Goal: Task Accomplishment & Management: Use online tool/utility

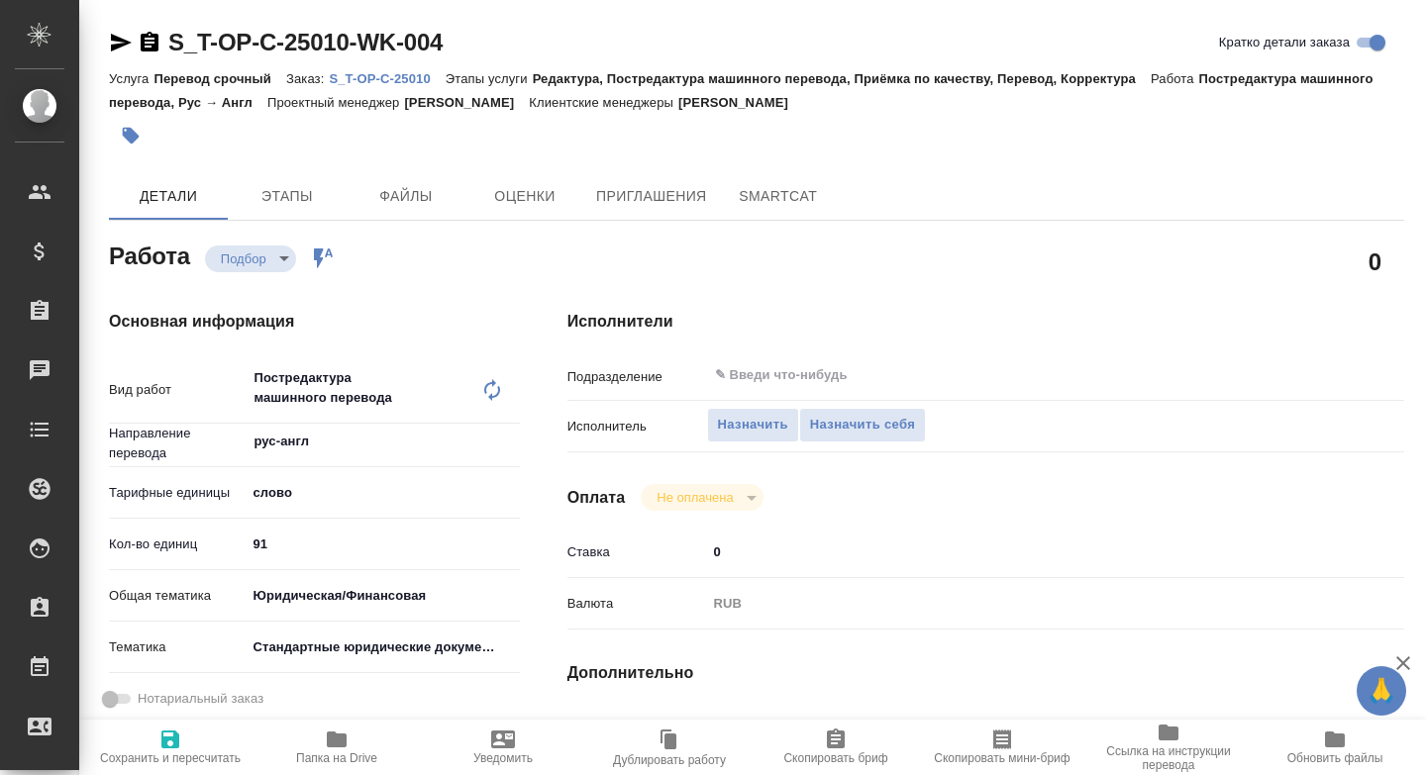
click at [348, 744] on icon "button" at bounding box center [337, 740] width 24 height 24
click at [893, 418] on span "Назначить себя" at bounding box center [862, 425] width 105 height 23
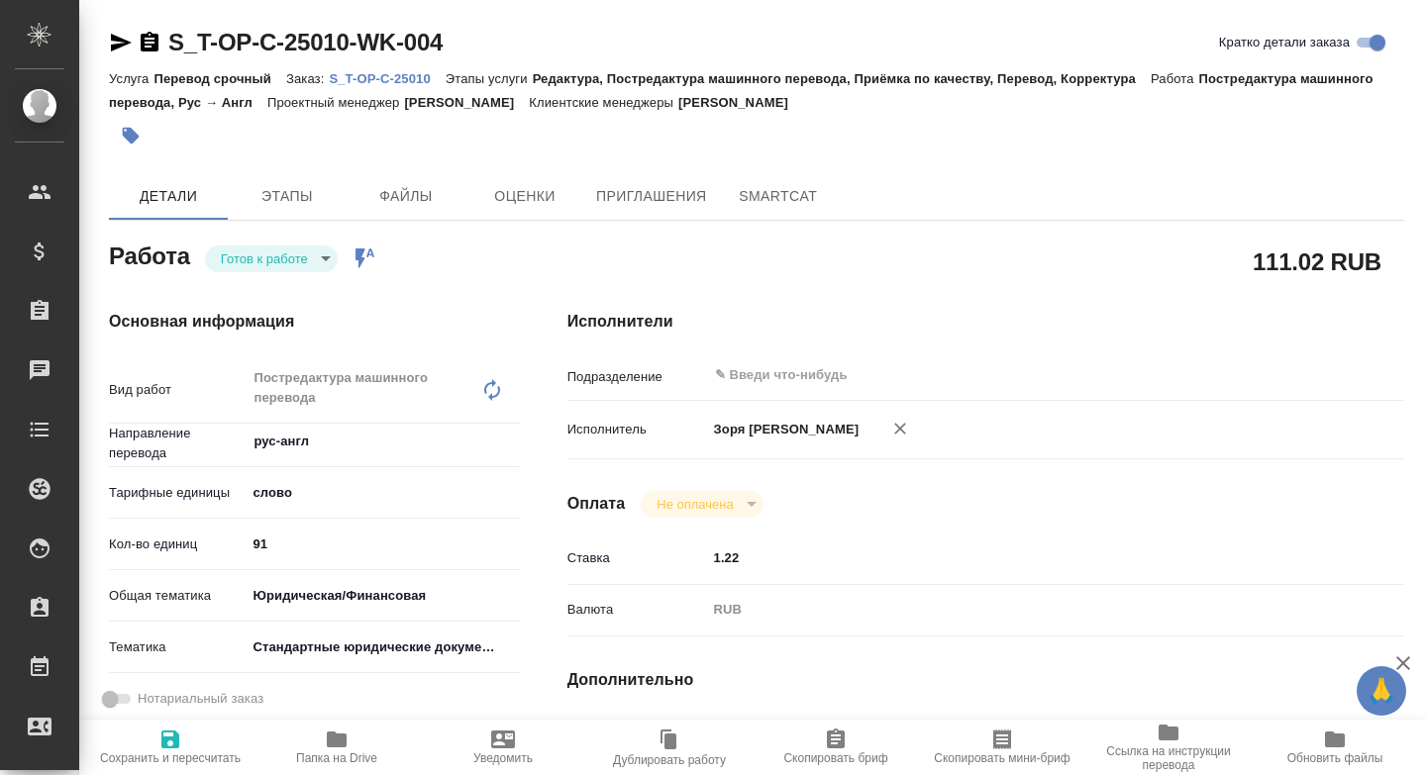
type textarea "x"
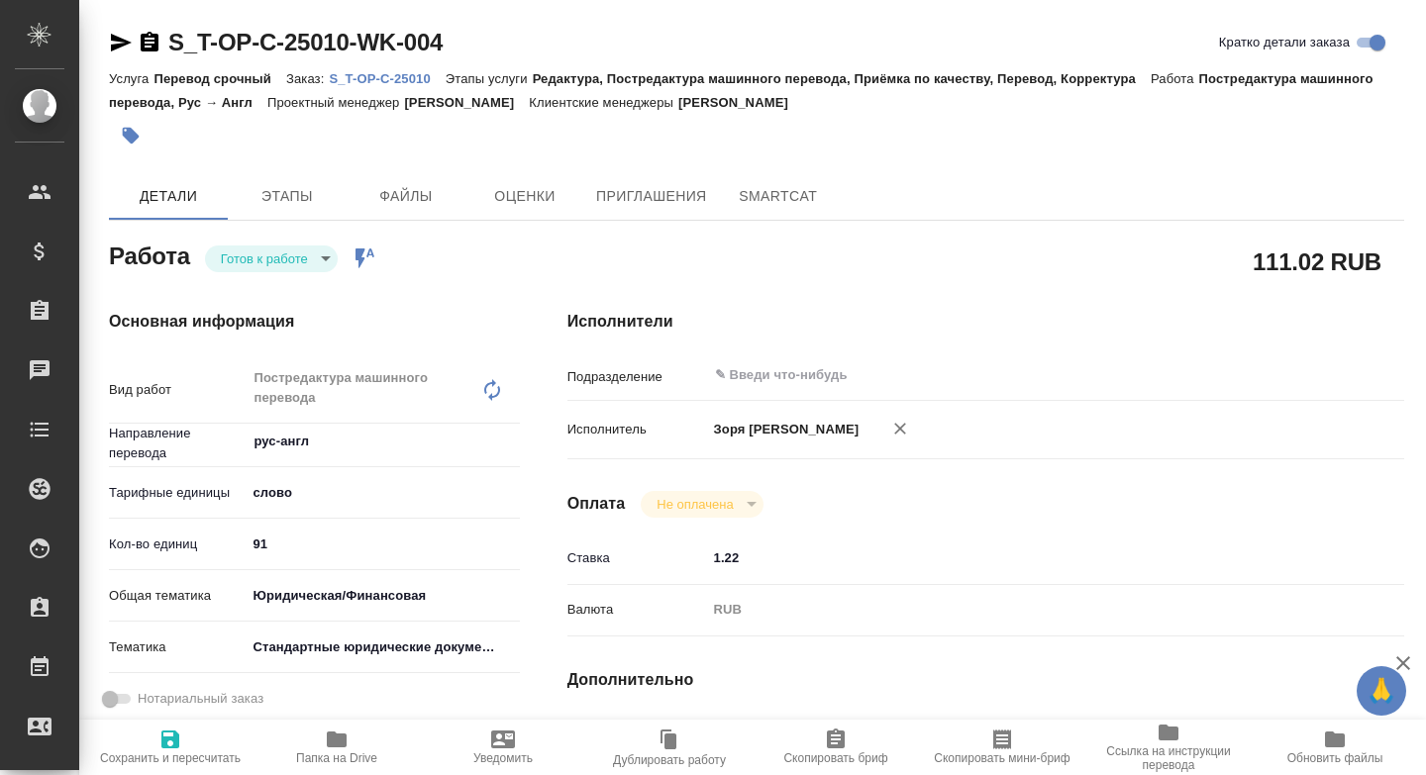
type textarea "x"
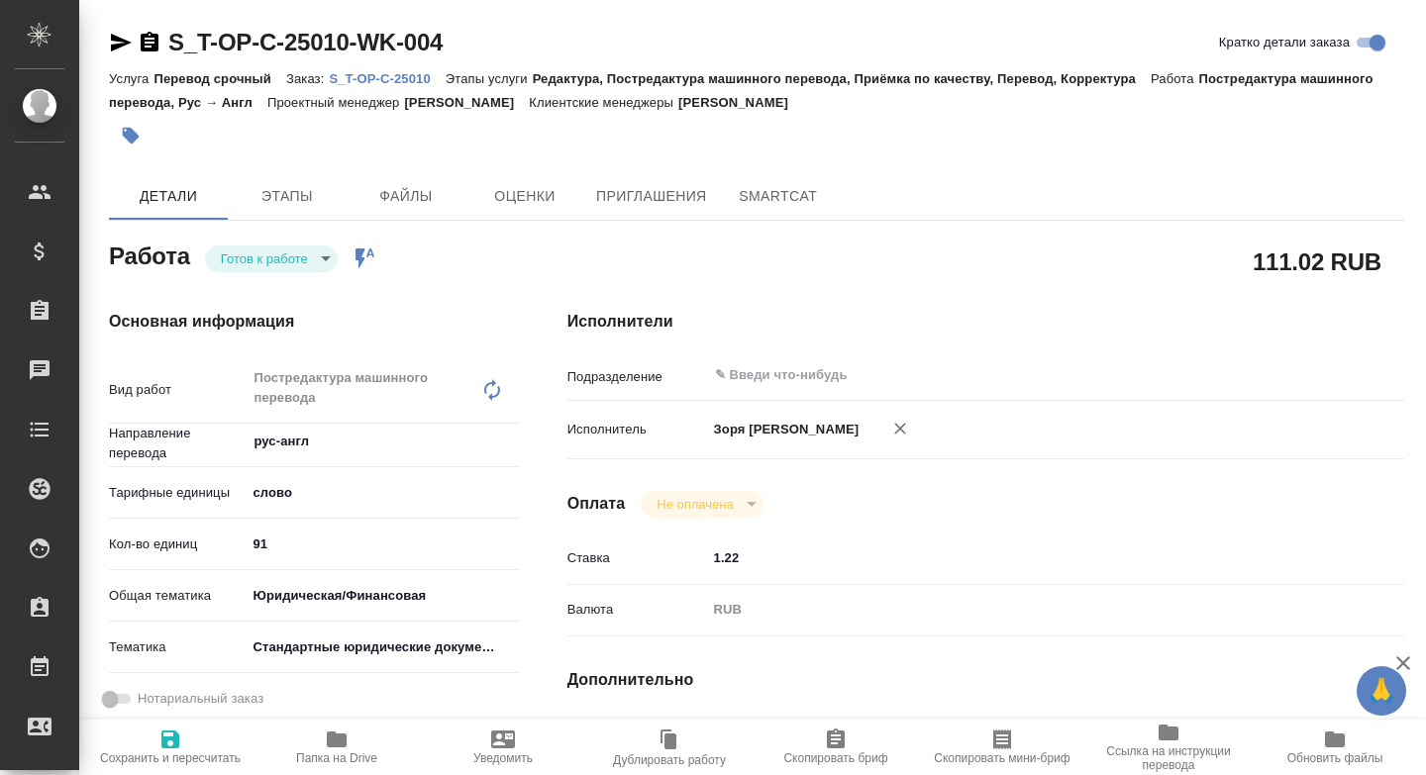
type textarea "x"
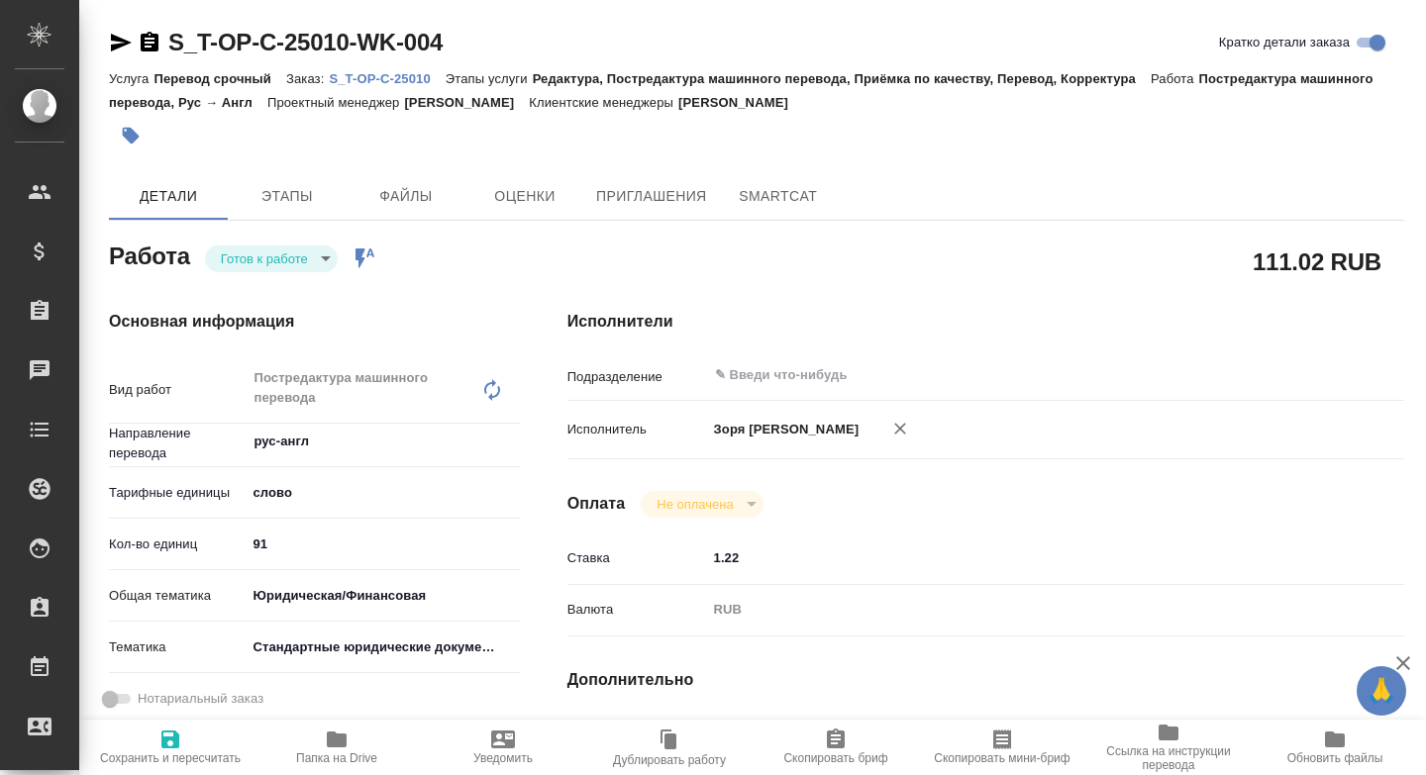
type textarea "x"
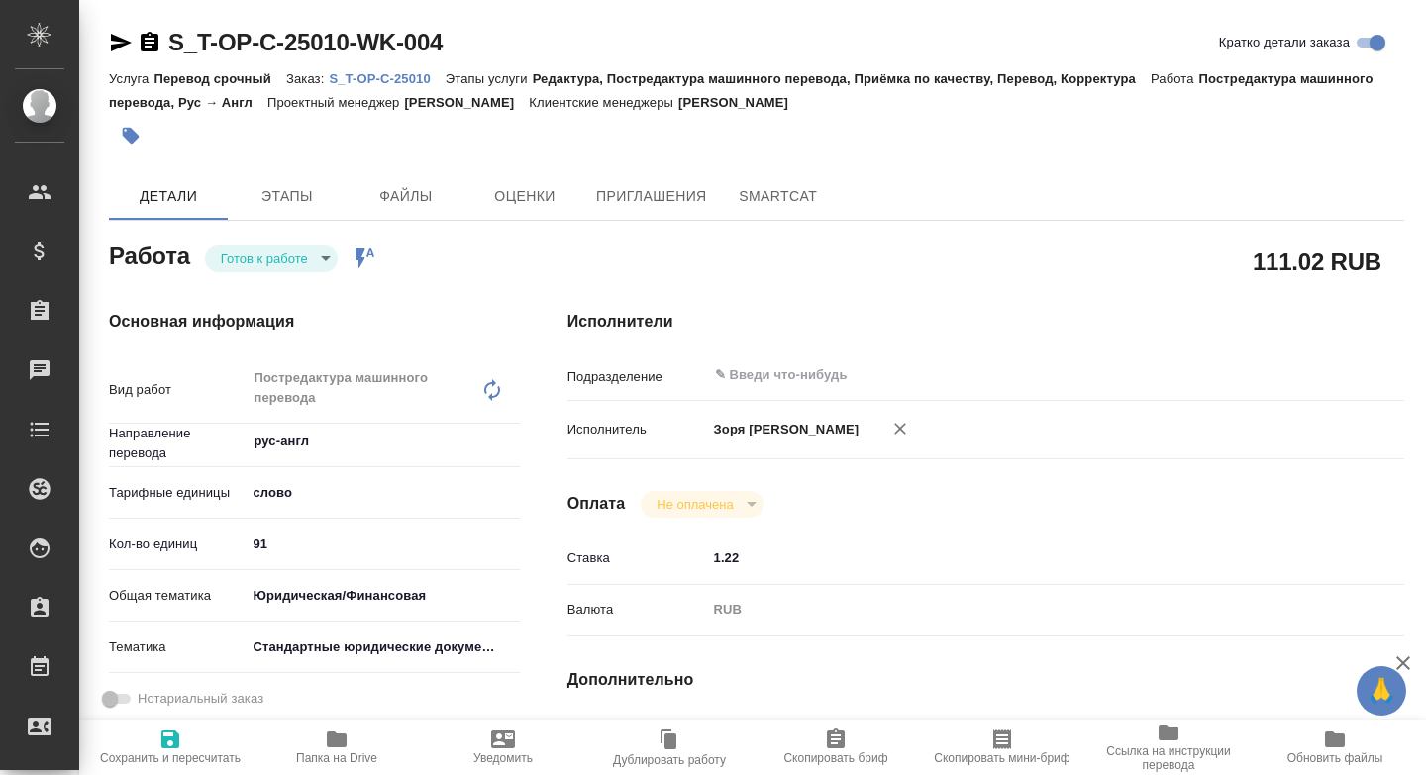
type textarea "x"
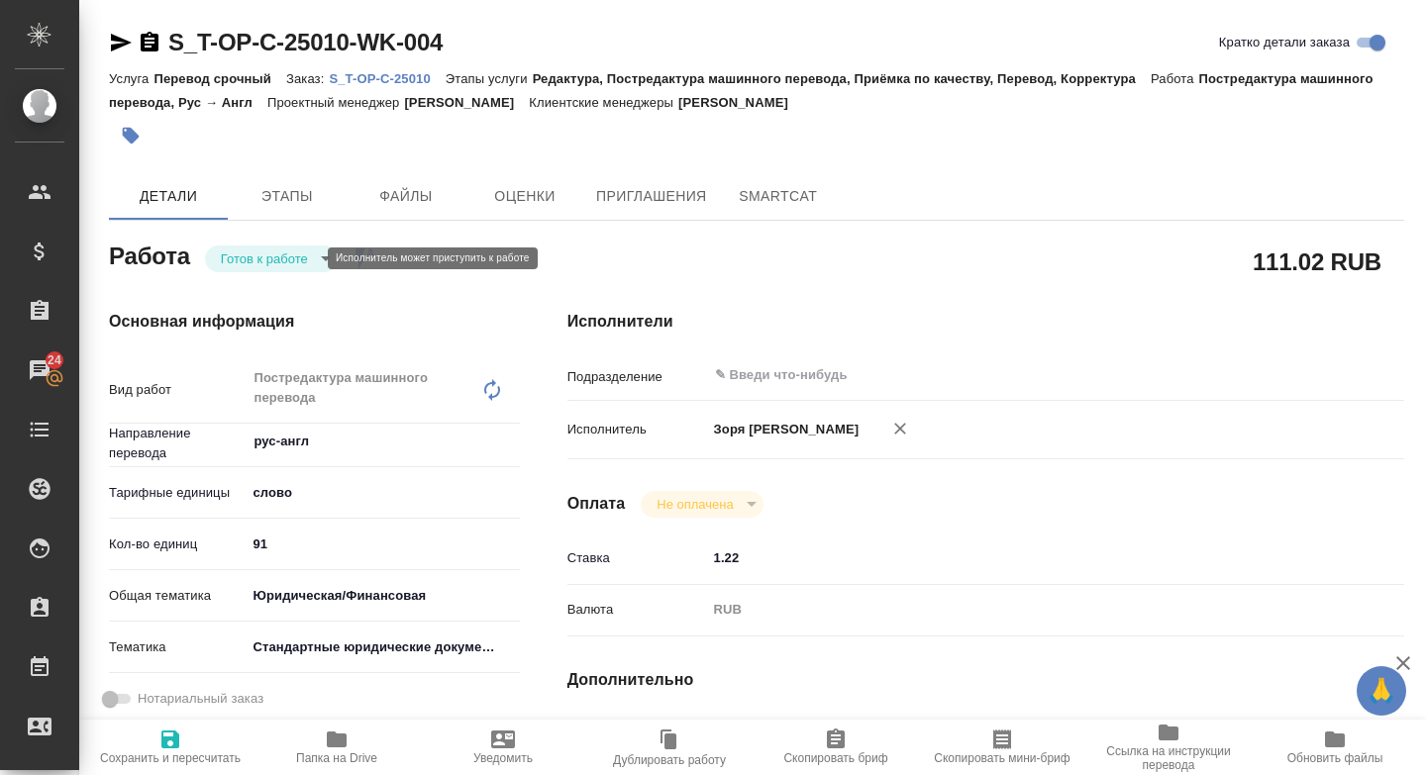
click at [288, 261] on body "🙏 .cls-1 fill:#fff; AWATERA [PERSON_NAME] Спецификации Заказы 24 Чаты Todo Прое…" at bounding box center [713, 387] width 1426 height 775
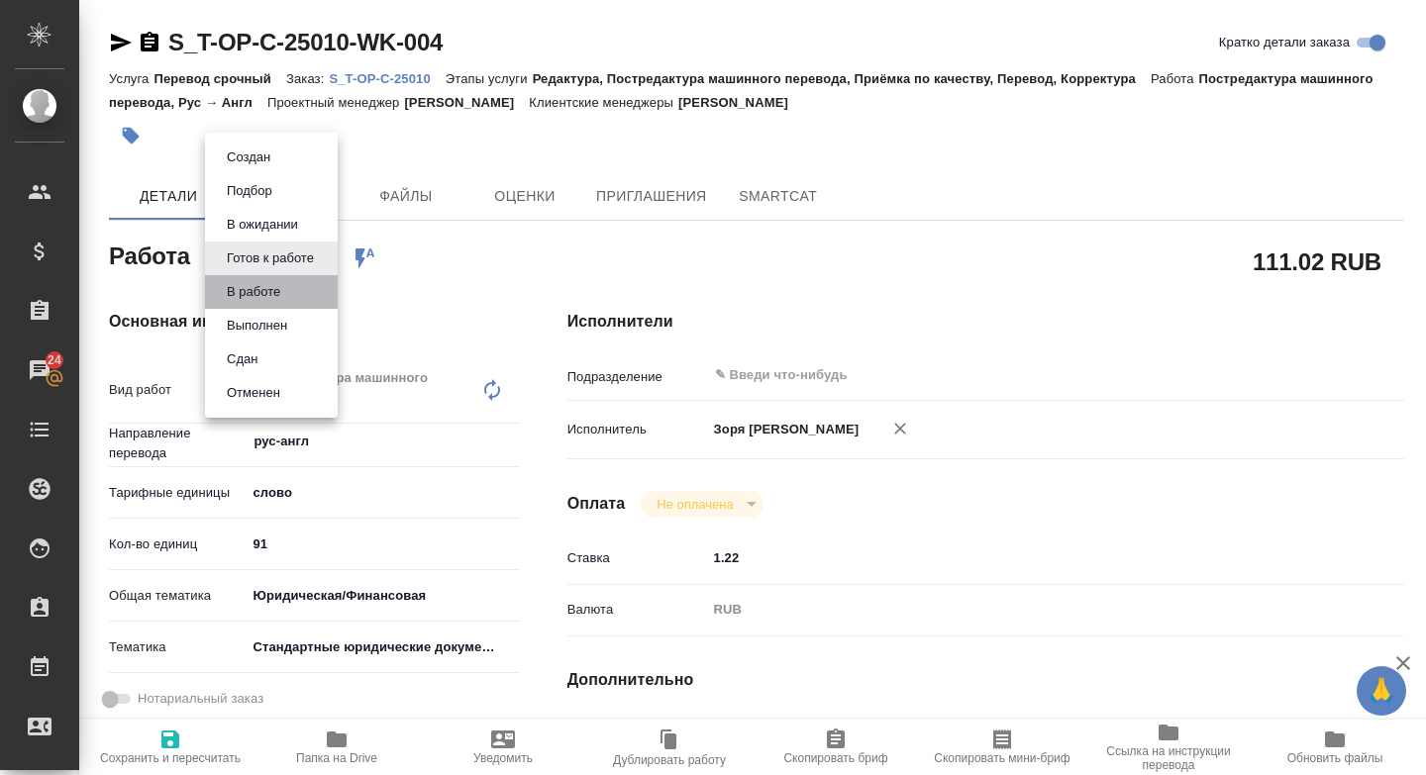
click at [269, 304] on li "В работе" at bounding box center [271, 292] width 133 height 34
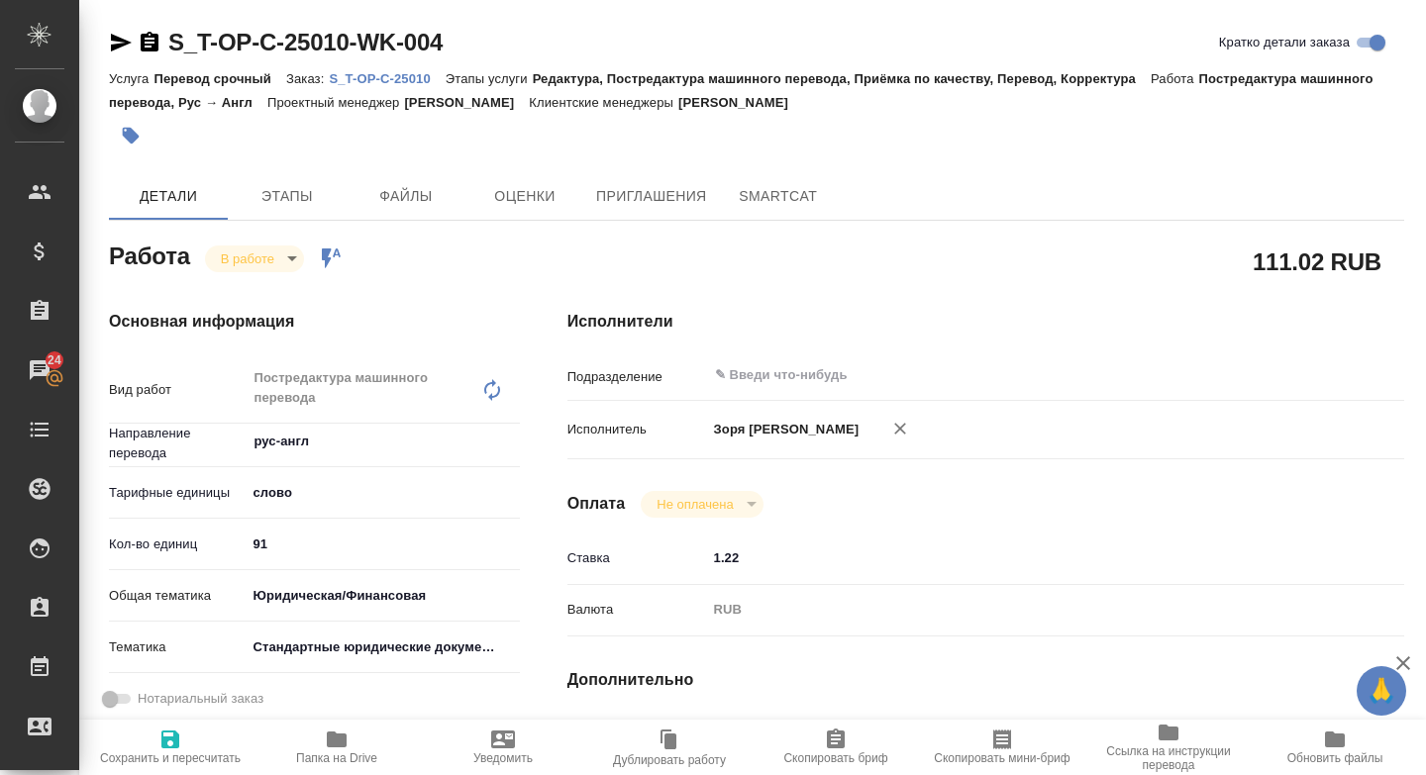
type textarea "x"
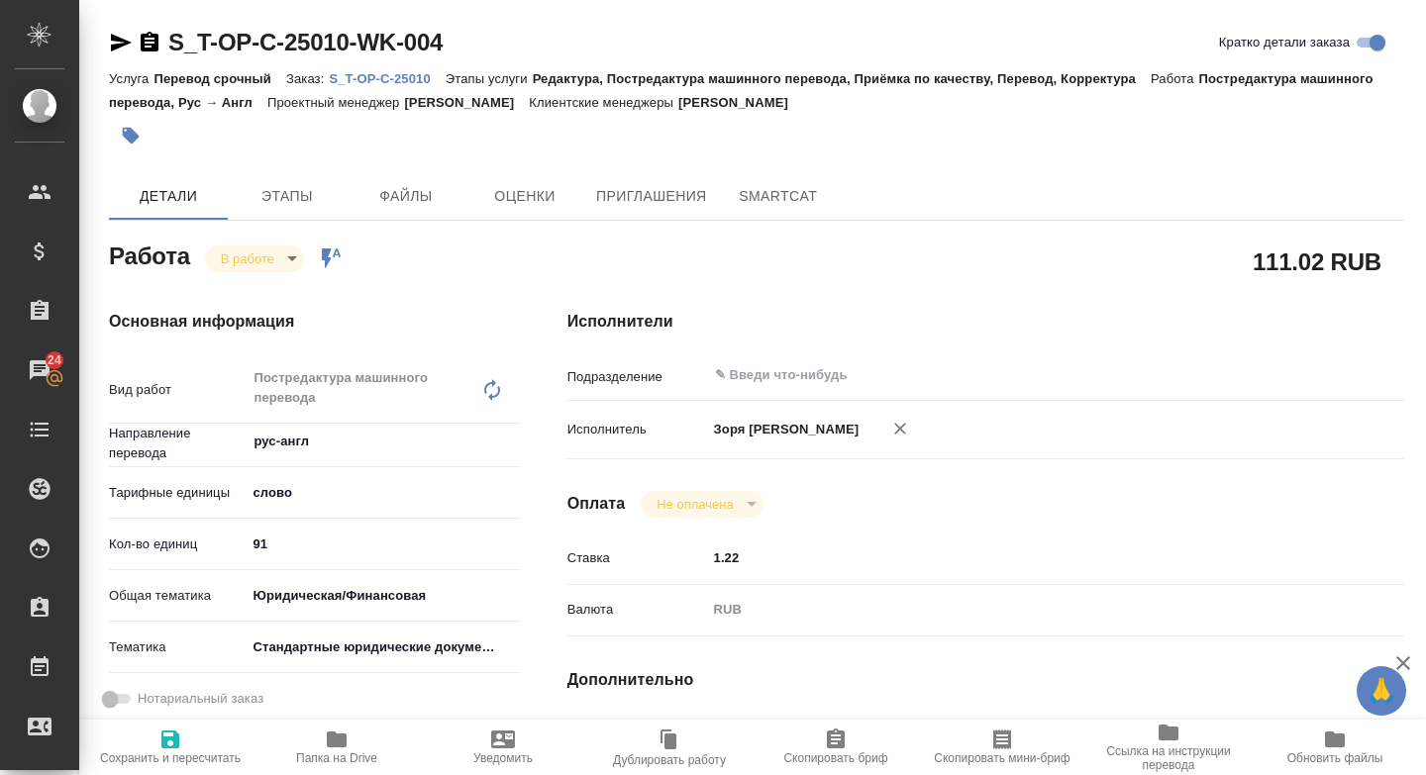
type textarea "x"
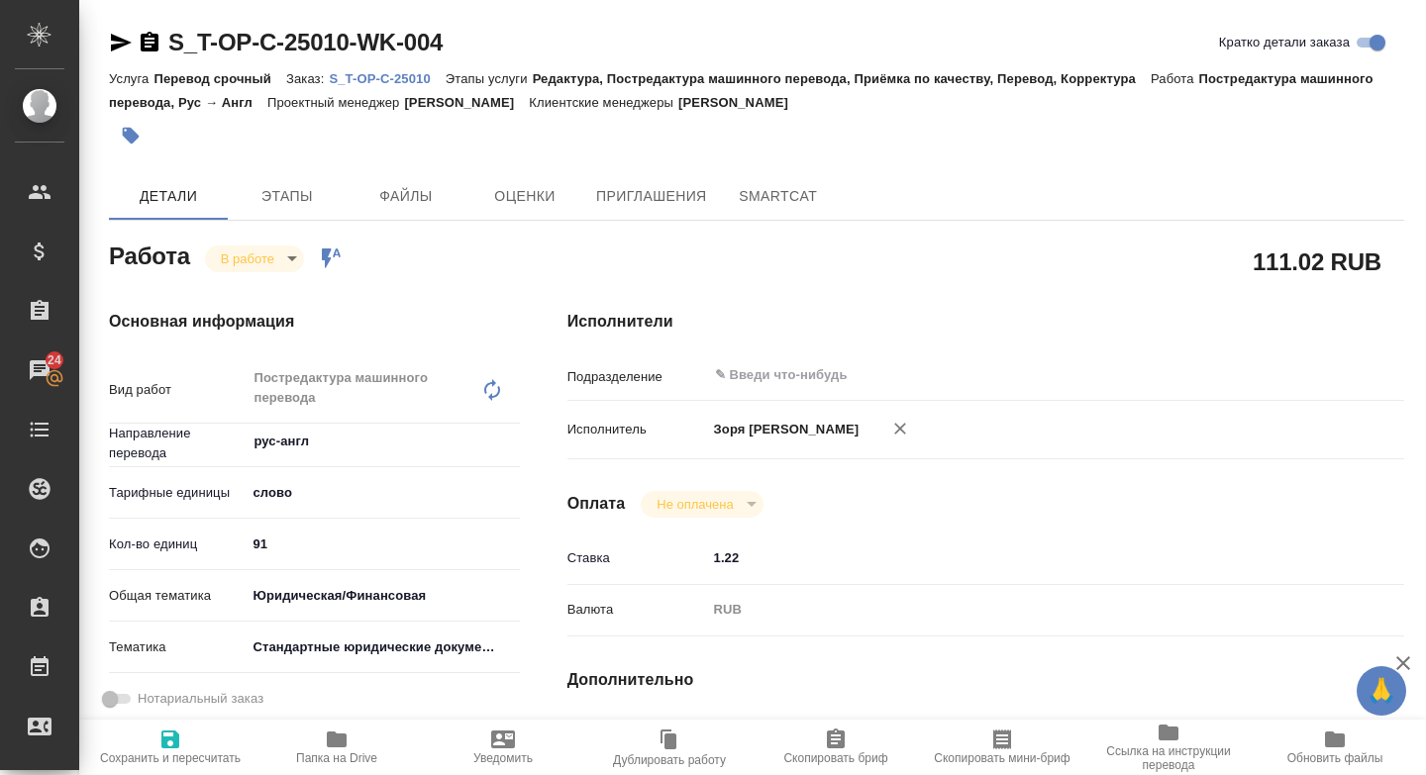
type textarea "x"
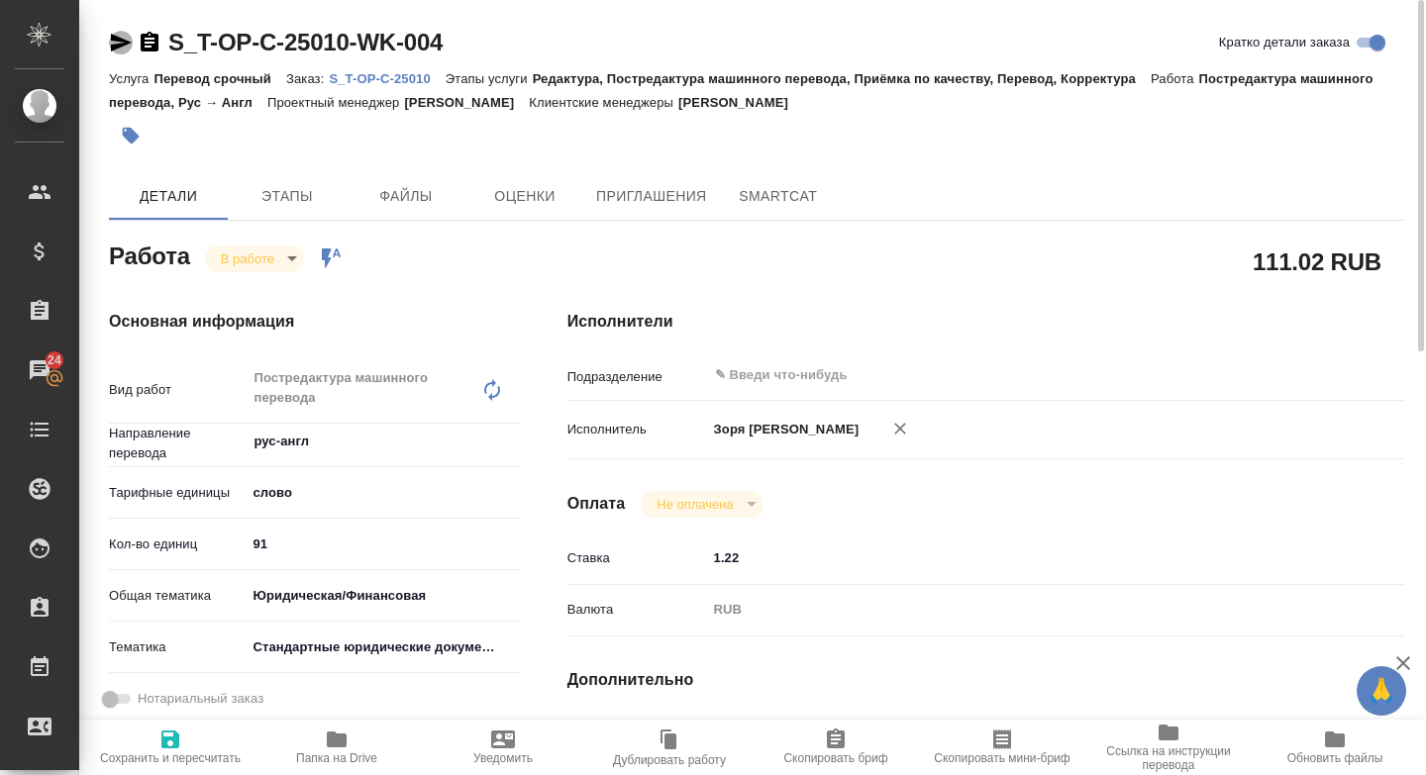
click at [116, 39] on icon "button" at bounding box center [121, 43] width 21 height 18
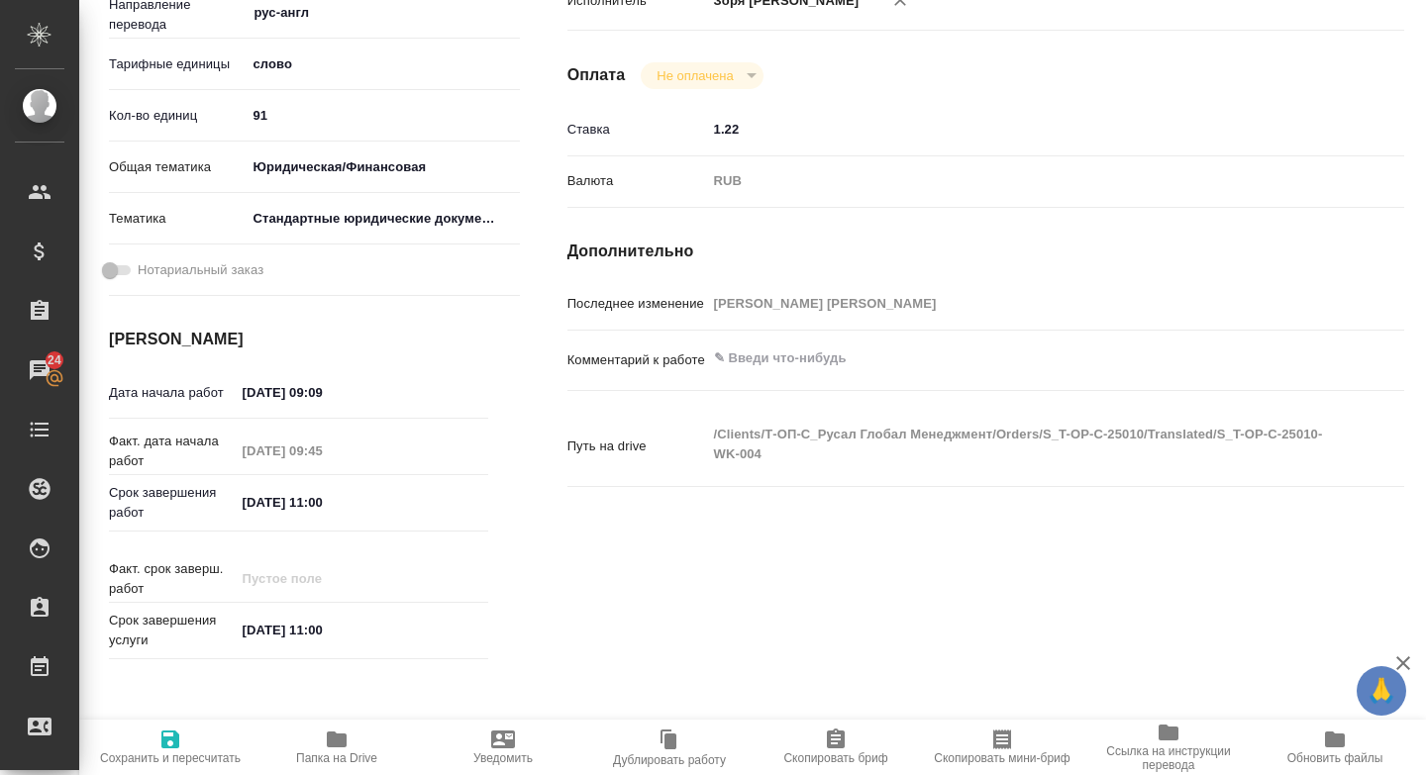
scroll to position [934, 0]
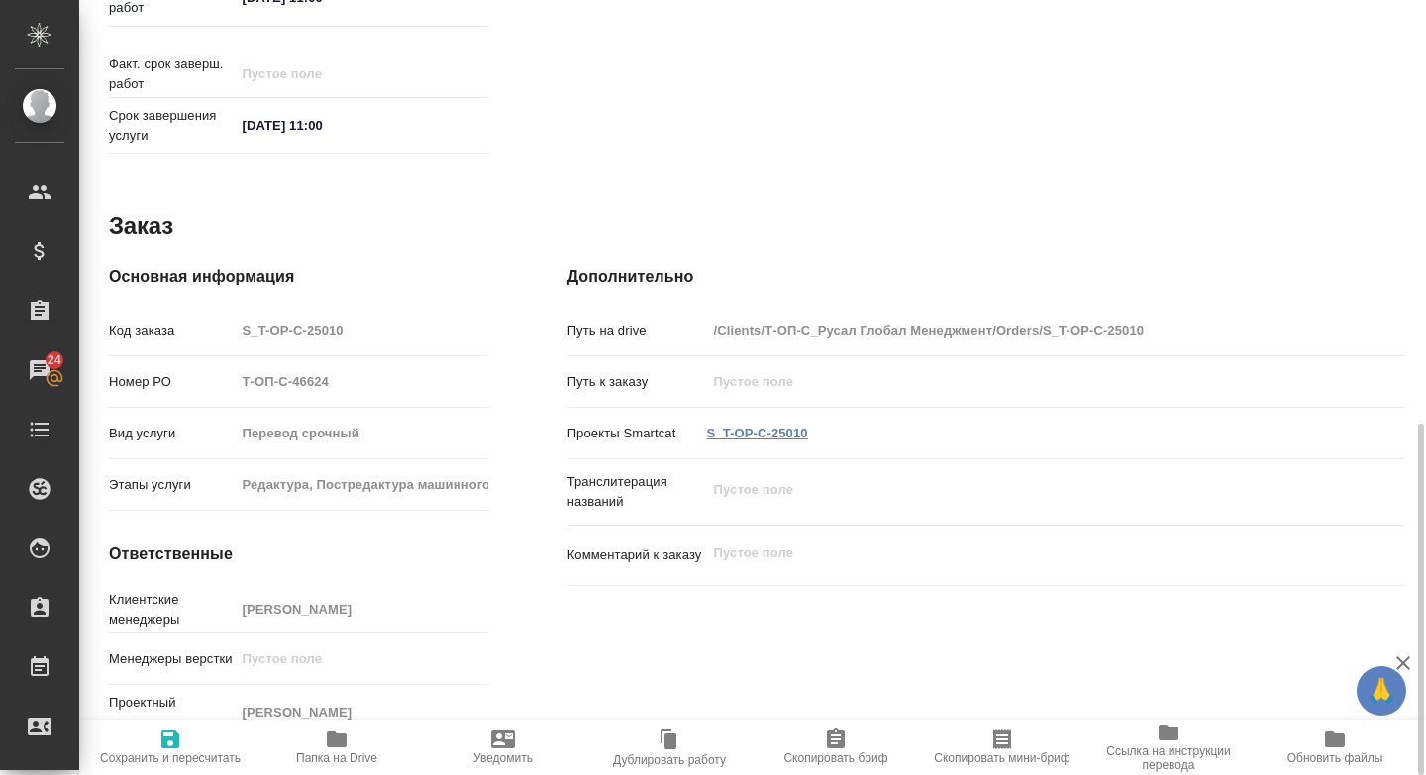
click at [734, 426] on link "S_T-OP-C-25010" at bounding box center [757, 433] width 101 height 15
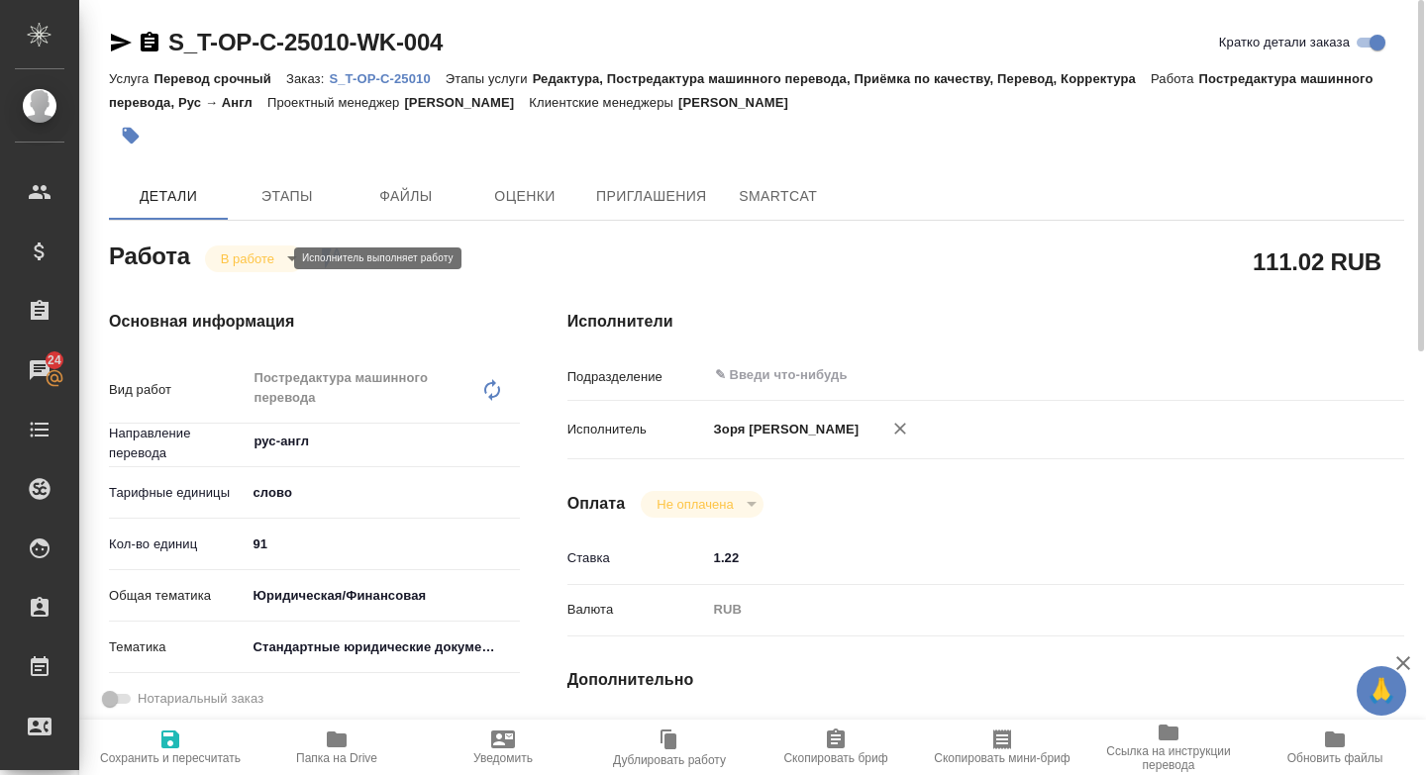
click at [254, 254] on body "🙏 .cls-1 fill:#fff; AWATERA [PERSON_NAME] Спецификации Заказы 24 Чаты Todo Прое…" at bounding box center [713, 387] width 1426 height 775
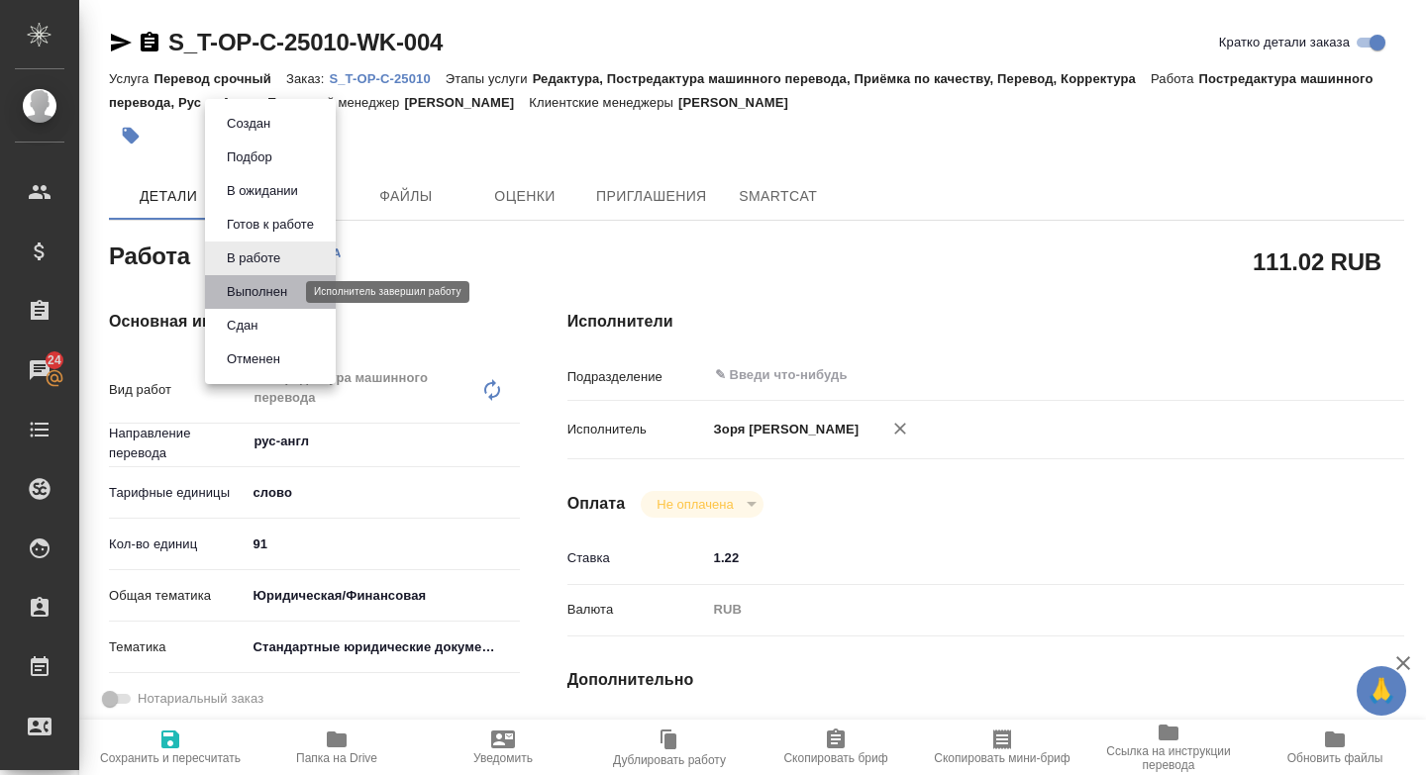
click at [255, 289] on button "Выполнен" at bounding box center [257, 292] width 72 height 22
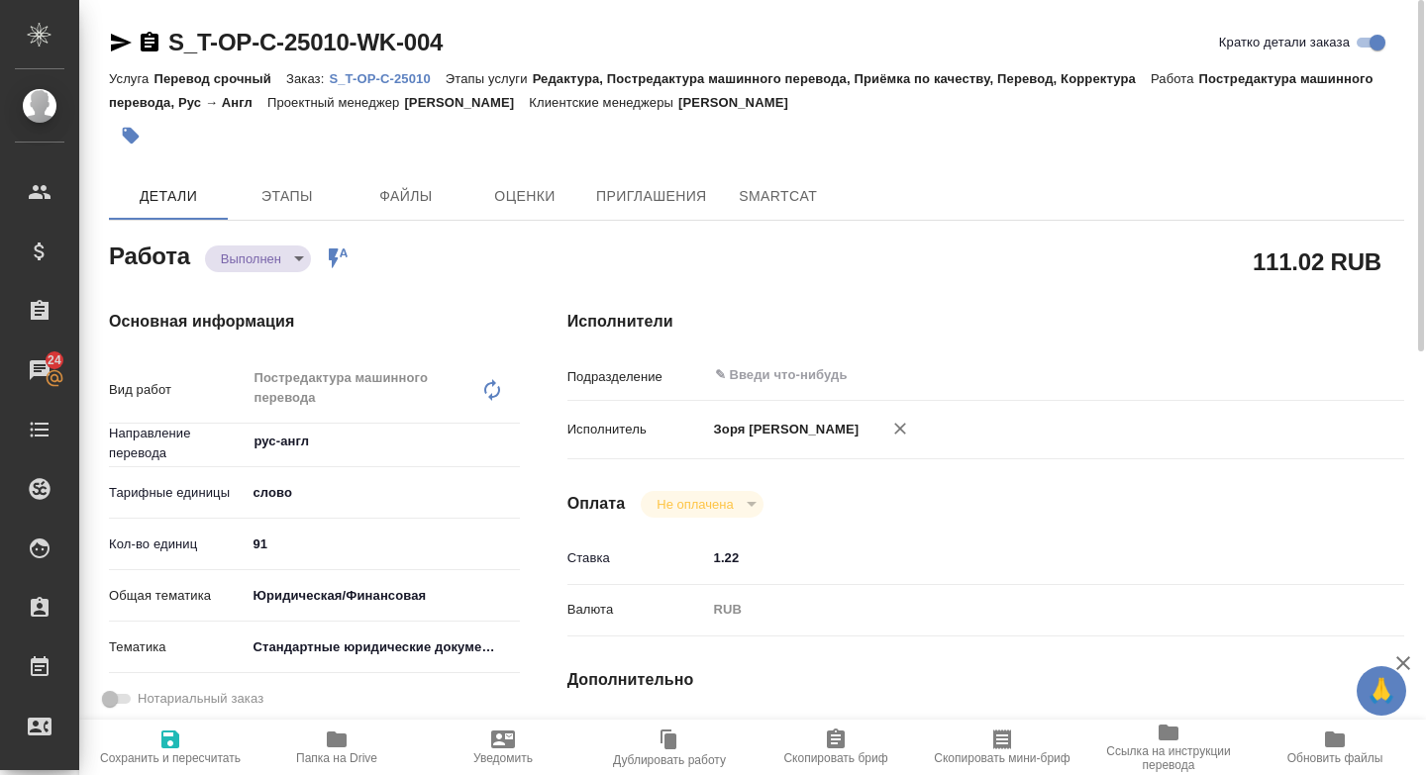
type textarea "x"
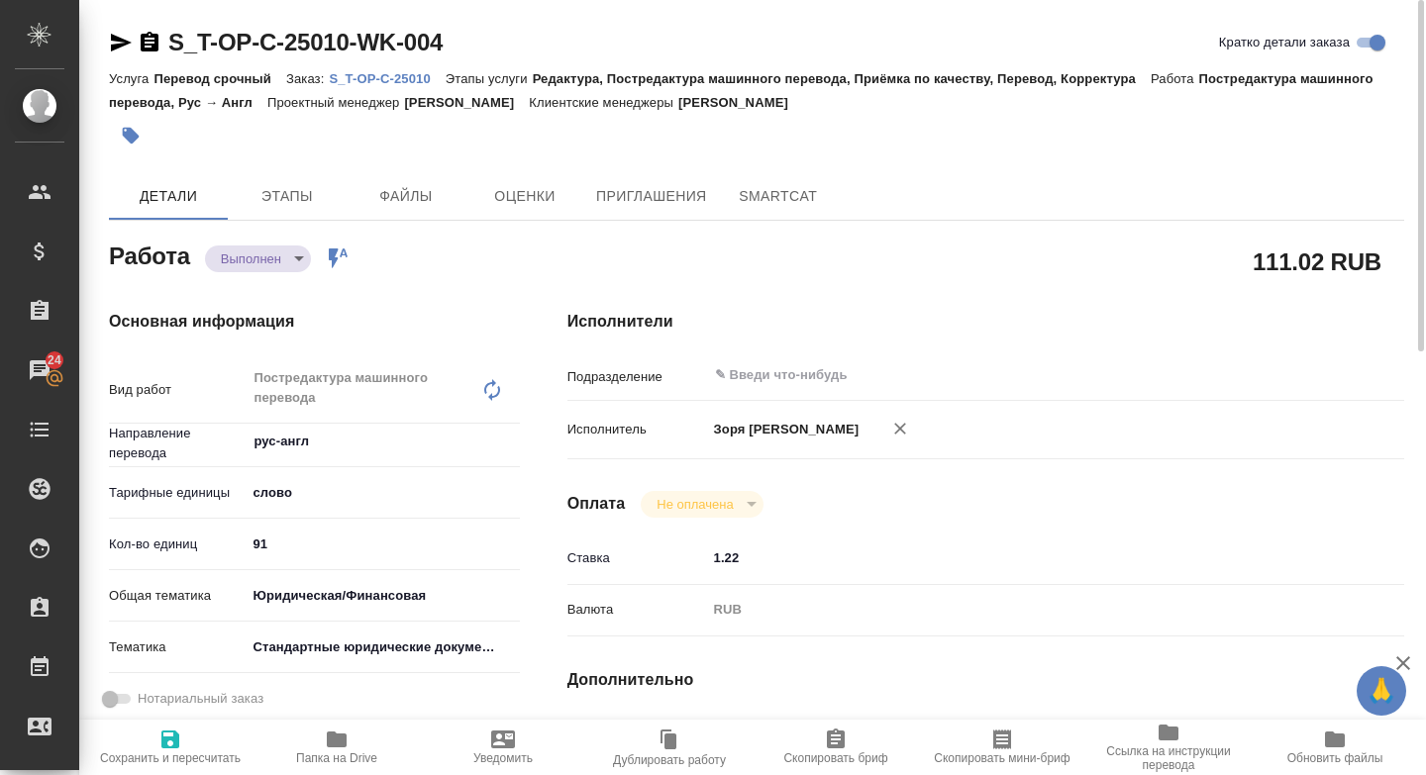
type textarea "x"
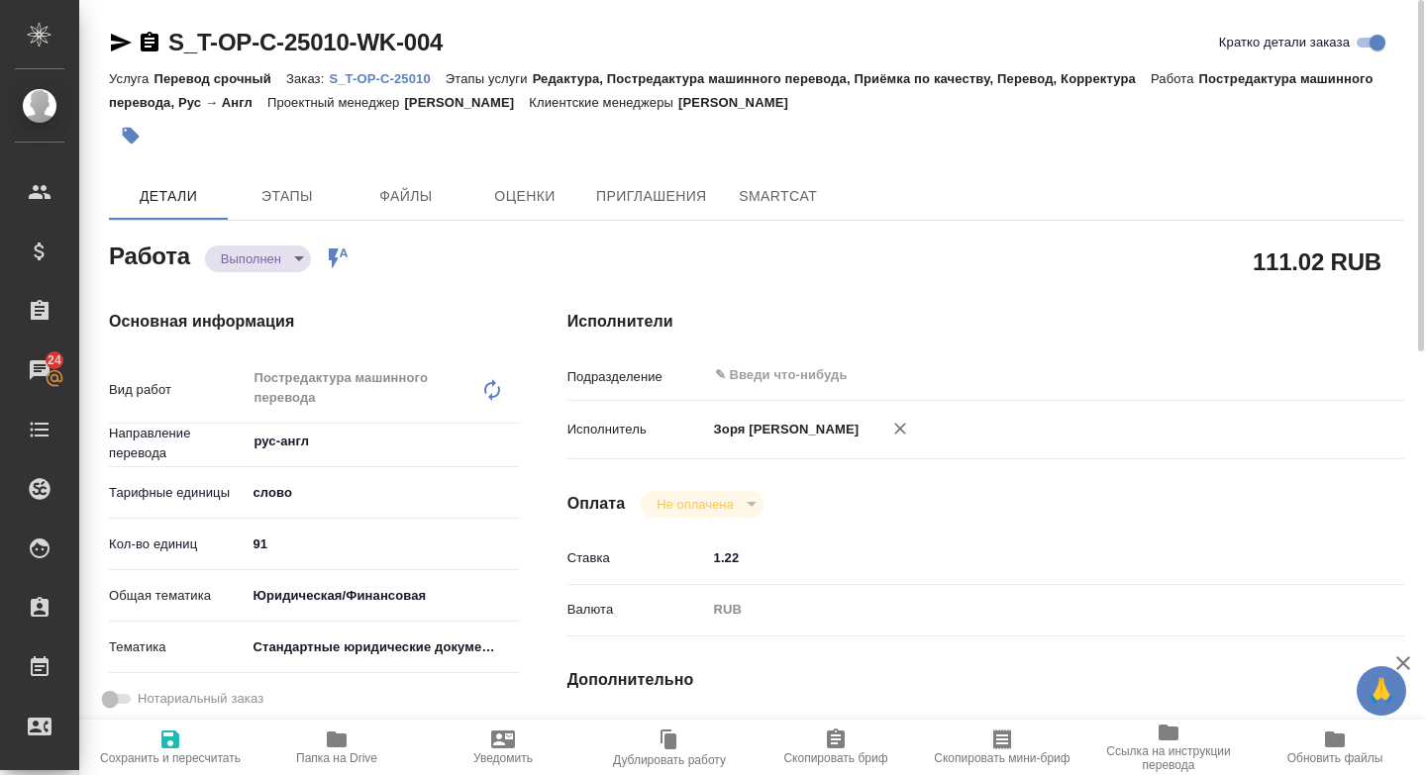
type textarea "x"
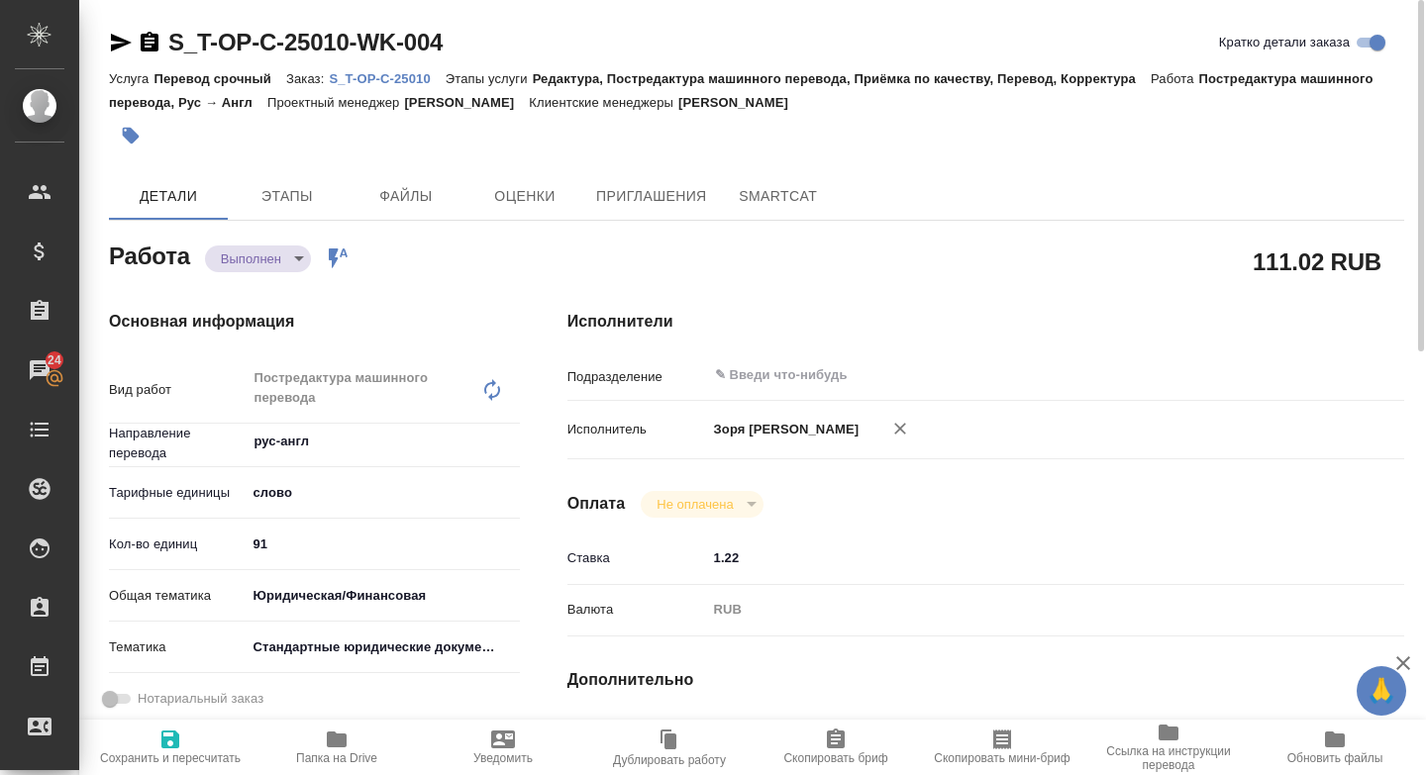
type textarea "x"
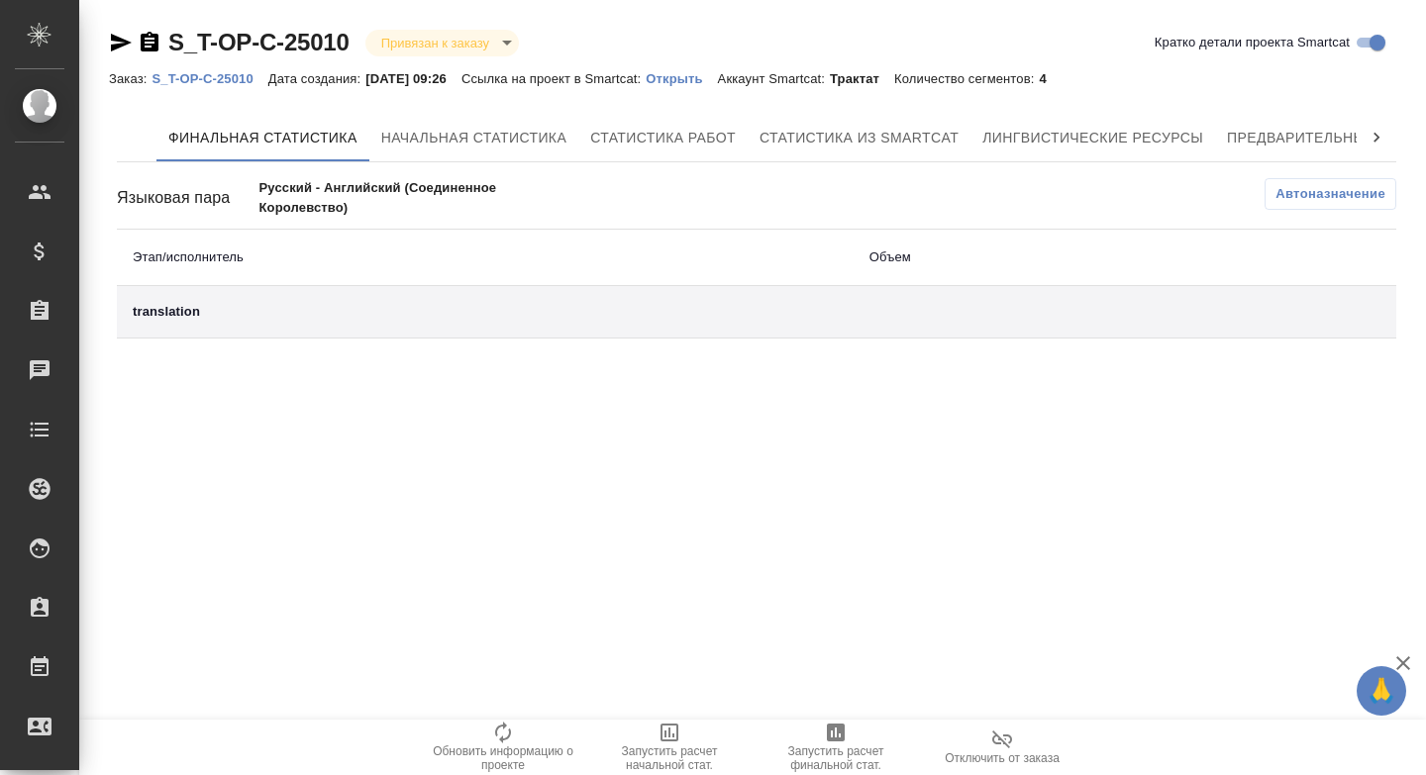
click at [808, 734] on span "Запустить расчет финальной стат." at bounding box center [835, 746] width 143 height 51
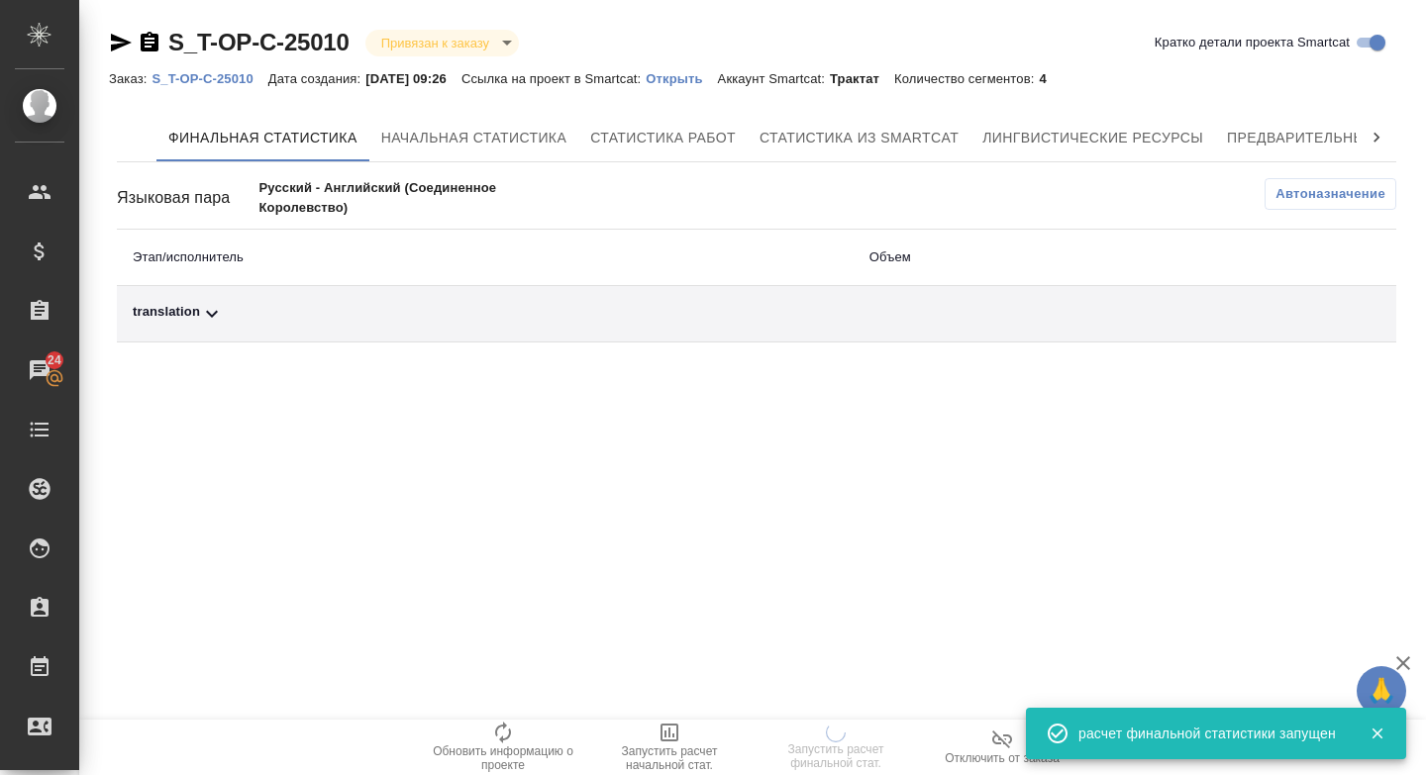
click at [173, 328] on td "translation" at bounding box center [485, 314] width 737 height 56
click at [171, 305] on div "translation" at bounding box center [485, 314] width 705 height 24
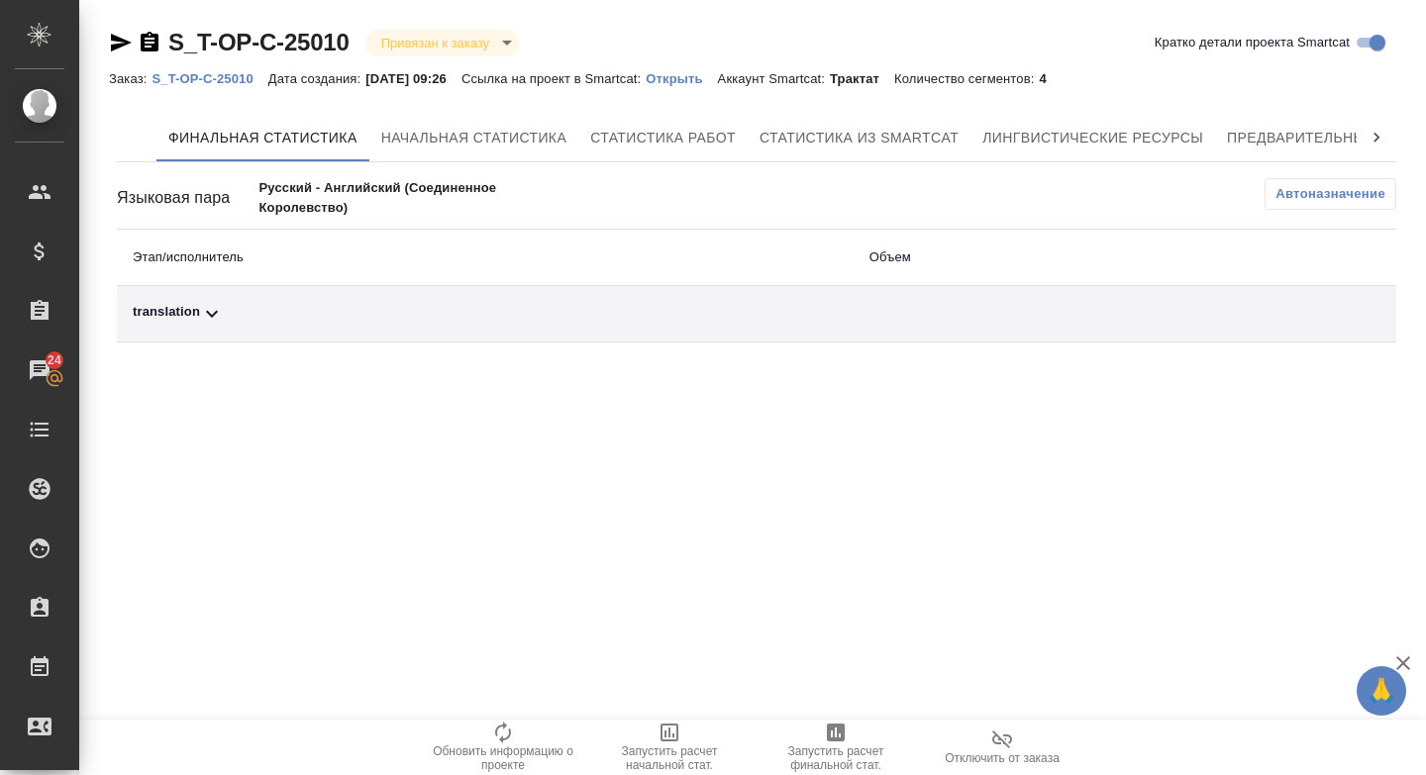
click at [176, 320] on div "translation" at bounding box center [485, 314] width 705 height 24
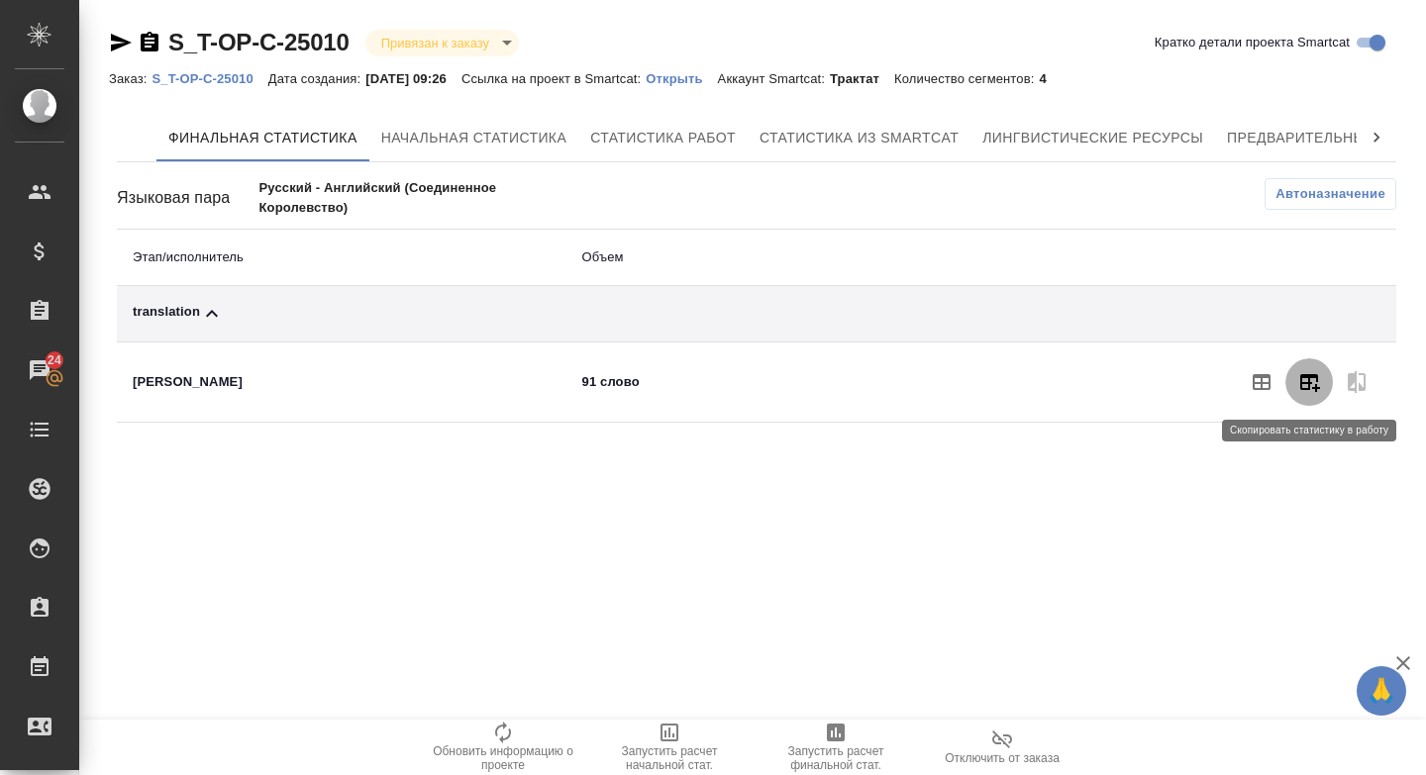
click at [1313, 385] on icon "button" at bounding box center [1309, 382] width 24 height 24
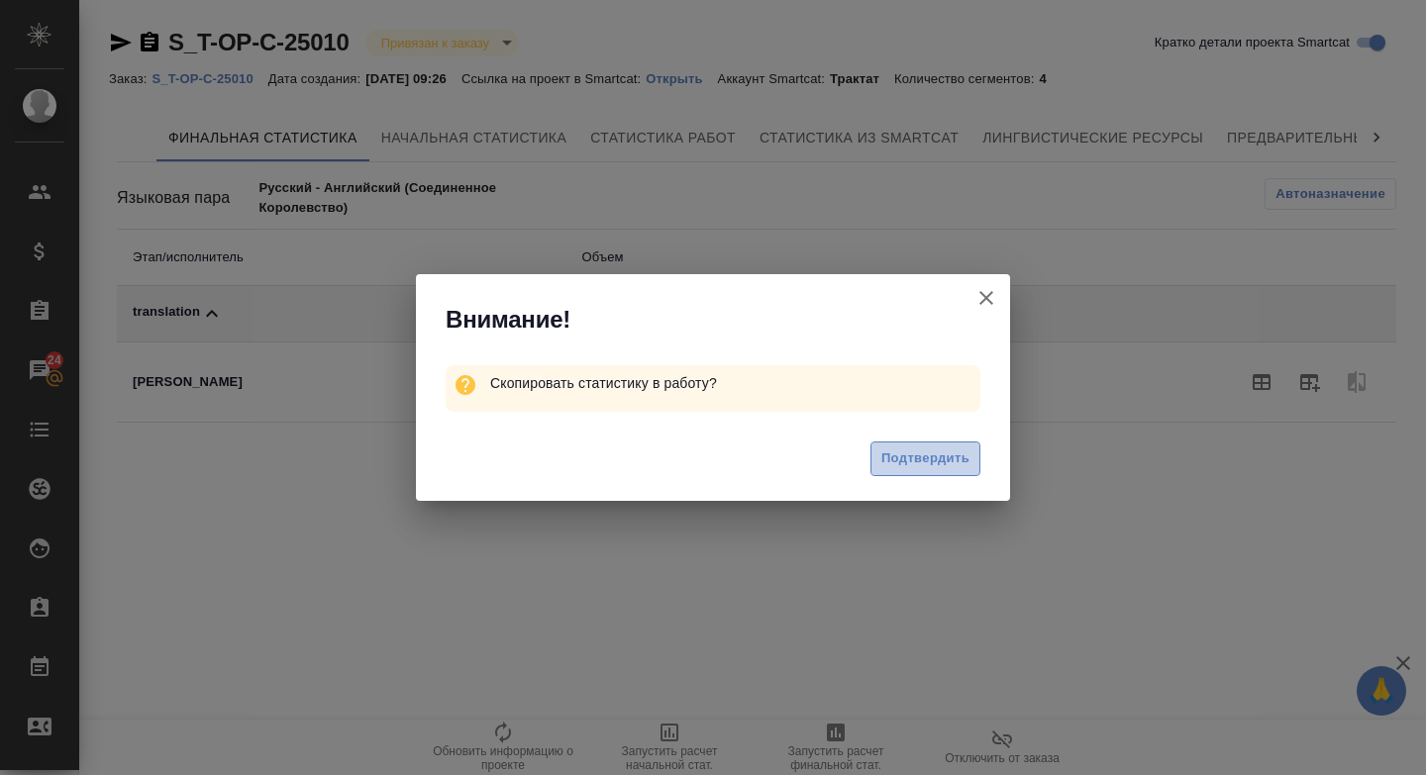
click at [942, 450] on span "Подтвердить" at bounding box center [925, 459] width 88 height 23
